Goal: Information Seeking & Learning: Learn about a topic

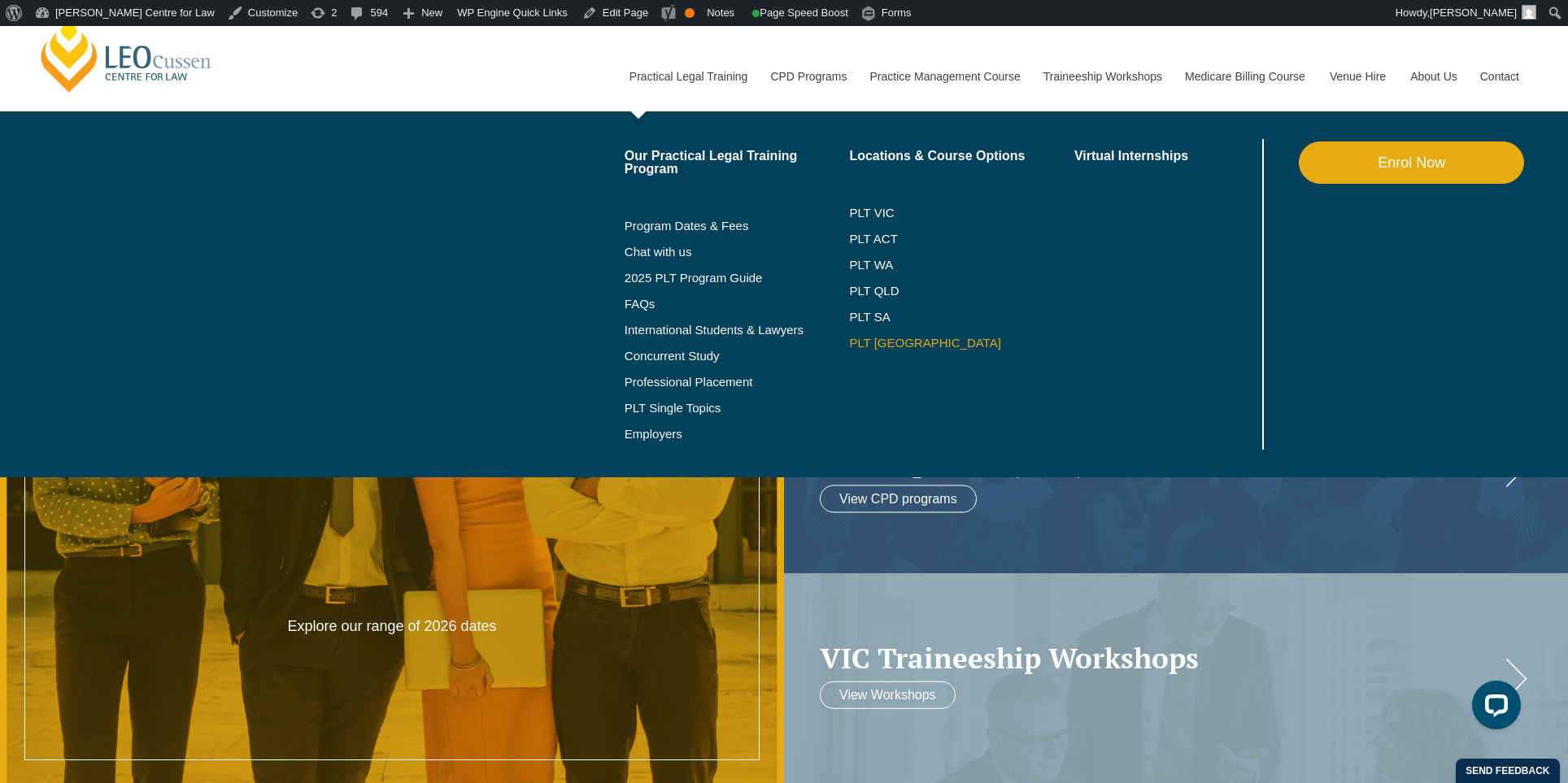
click at [861, 347] on link "PLT [GEOGRAPHIC_DATA]" at bounding box center [962, 343] width 226 height 13
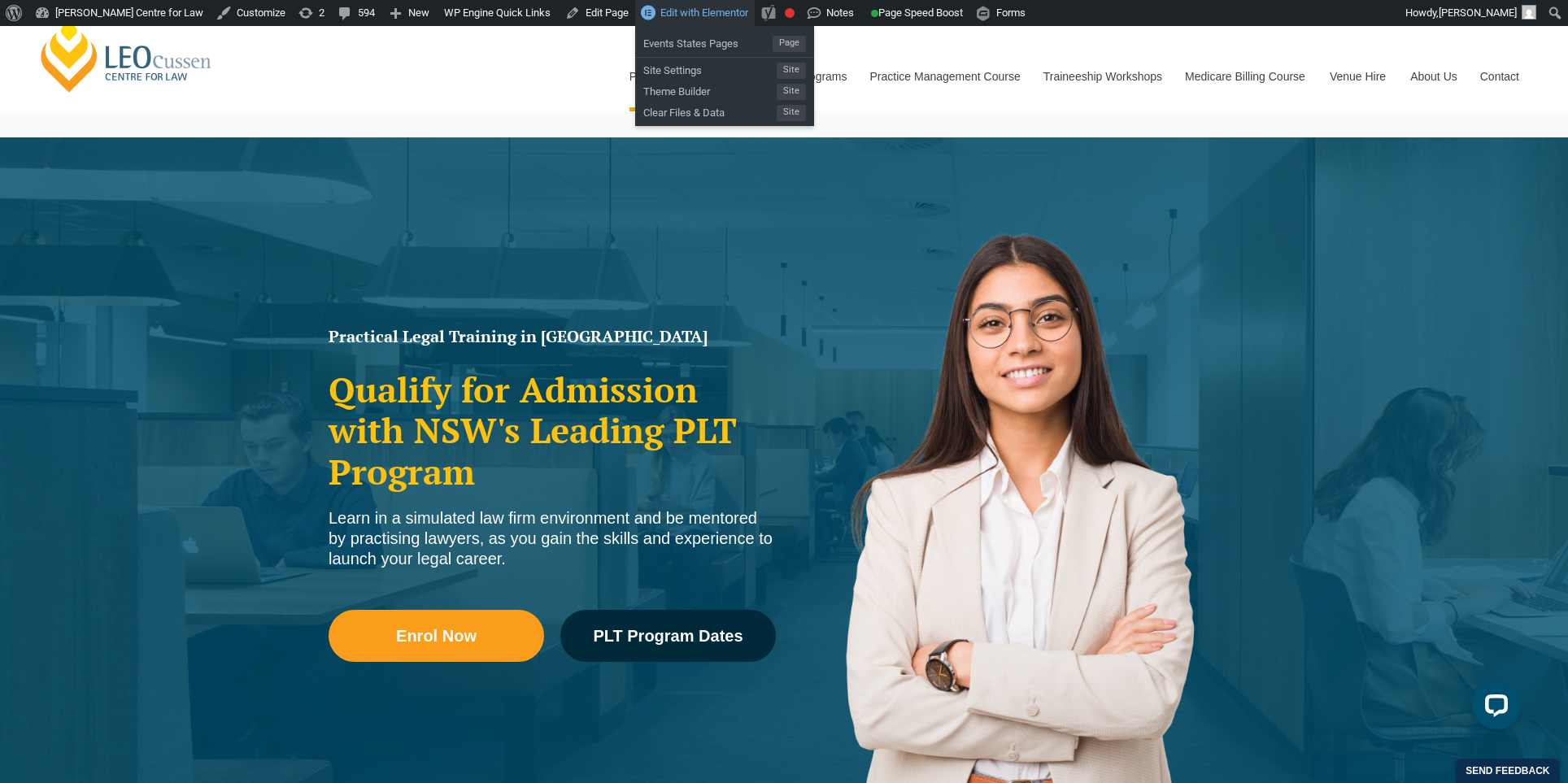
click at [730, 11] on span "Edit with Elementor" at bounding box center [704, 12] width 87 height 12
